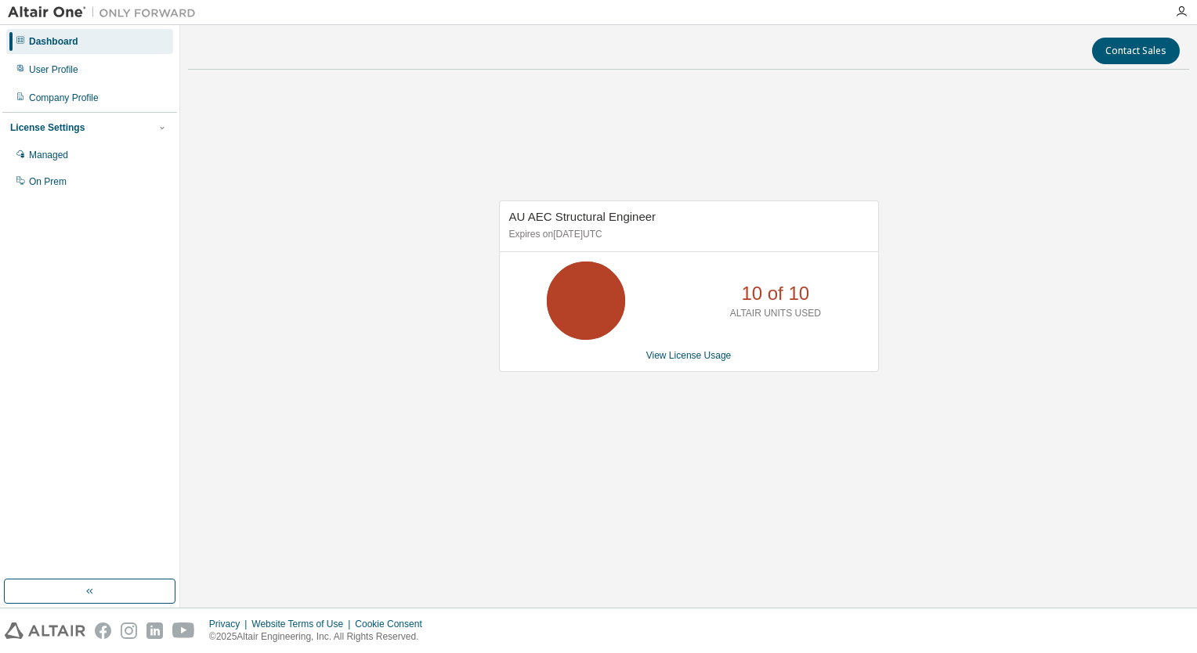
drag, startPoint x: 495, startPoint y: 136, endPoint x: 529, endPoint y: 70, distance: 73.2
click at [501, 130] on div "AU AEC Structural Engineer Expires on [DATE] UTC 10 of 10 ALTAIR UNITS USED Vie…" at bounding box center [688, 294] width 1001 height 425
drag, startPoint x: 983, startPoint y: 470, endPoint x: 891, endPoint y: 553, distance: 124.2
click at [964, 490] on div "AU AEC Structural Engineer Expires on [DATE] UTC 10 of 10 ALTAIR UNITS USED Vie…" at bounding box center [688, 294] width 1001 height 425
click at [699, 356] on link "View License Usage" at bounding box center [688, 355] width 85 height 11
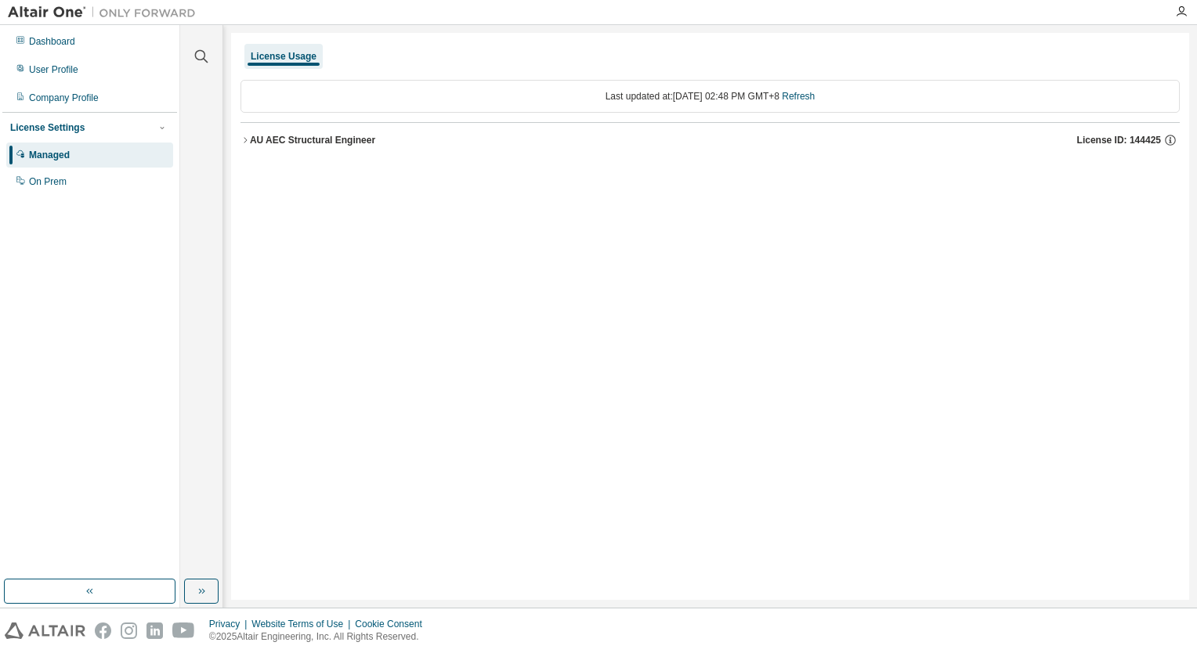
click at [251, 141] on div "AU AEC Structural Engineer" at bounding box center [312, 140] width 125 height 13
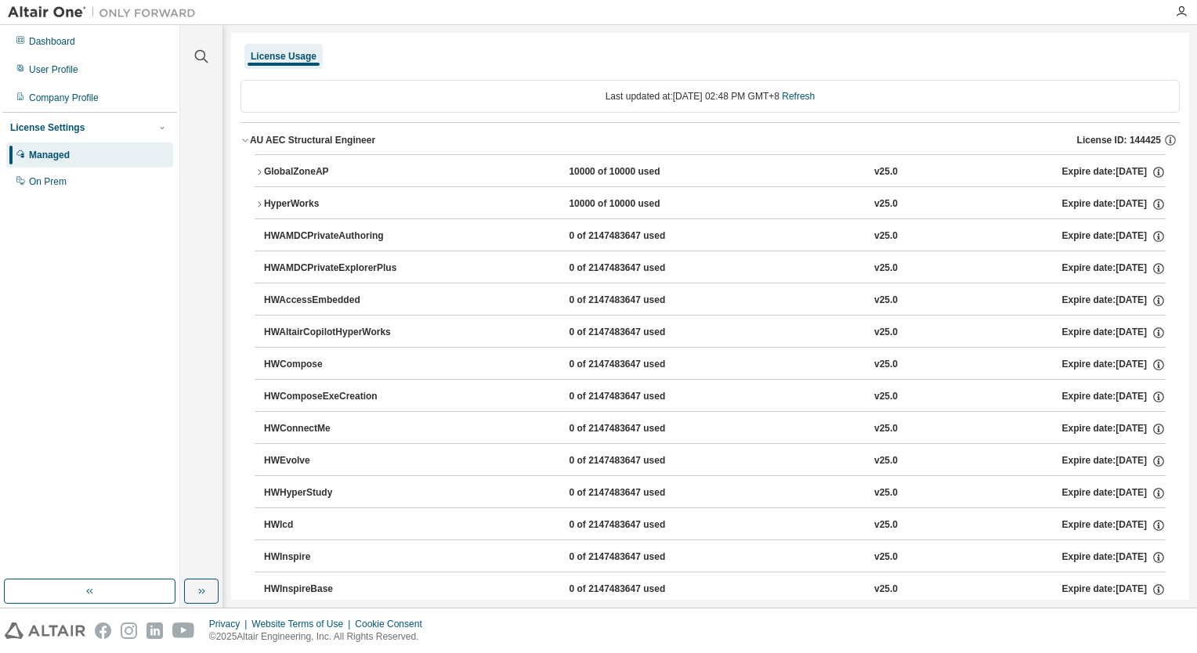
click at [258, 169] on icon "button" at bounding box center [259, 171] width 3 height 5
